Goal: Task Accomplishment & Management: Use online tool/utility

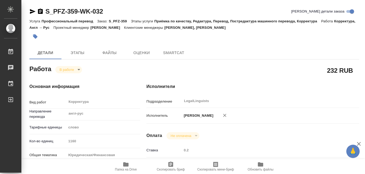
type textarea "x"
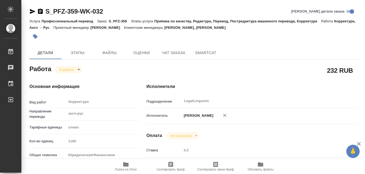
type textarea "x"
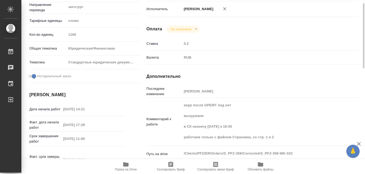
type textarea "x"
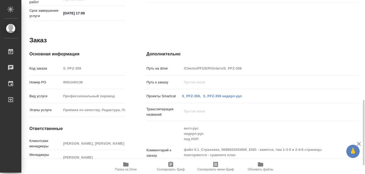
scroll to position [290, 0]
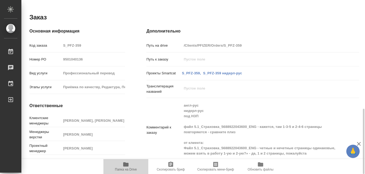
click at [126, 164] on icon "button" at bounding box center [125, 165] width 5 height 4
